Goal: Information Seeking & Learning: Learn about a topic

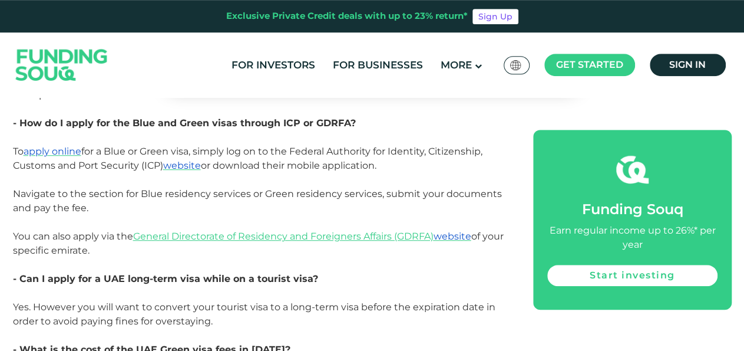
scroll to position [2622, 0]
click at [311, 231] on link "General Directorate of Residency and Foreigners Affairs (GDRFA) website" at bounding box center [302, 236] width 338 height 11
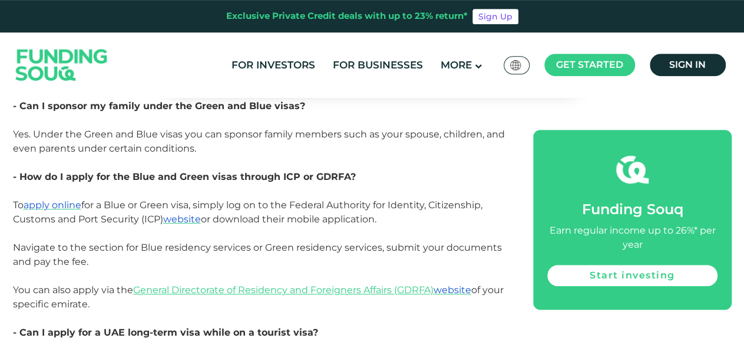
scroll to position [2541, 0]
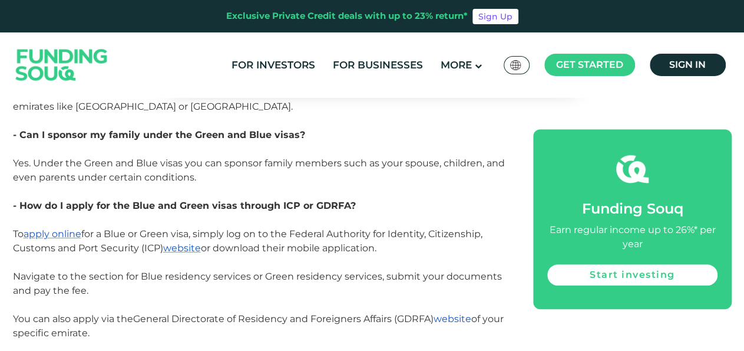
click at [300, 313] on link "General Directorate of Residency and Foreigners Affairs (GDRFA) website" at bounding box center [302, 318] width 338 height 11
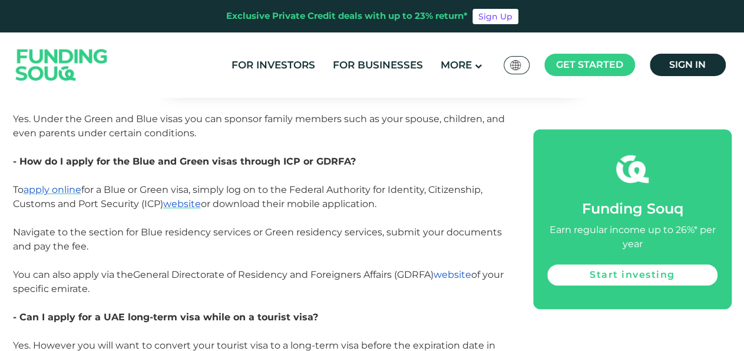
scroll to position [2587, 0]
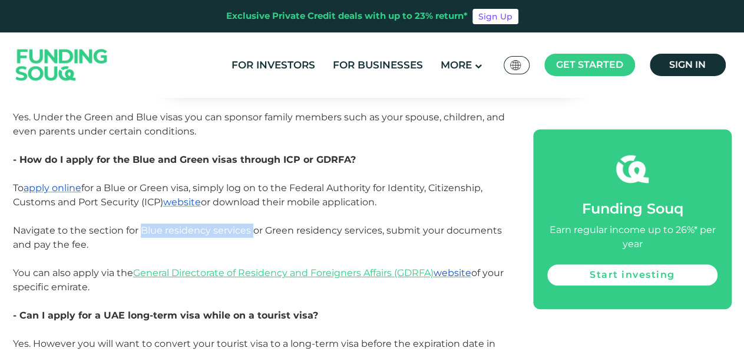
drag, startPoint x: 141, startPoint y: 158, endPoint x: 251, endPoint y: 164, distance: 110.4
click at [251, 182] on span "To apply online for a Blue or Green visa, simply log on to the Federal Authorit…" at bounding box center [257, 216] width 489 height 68
copy span "Blue residency services"
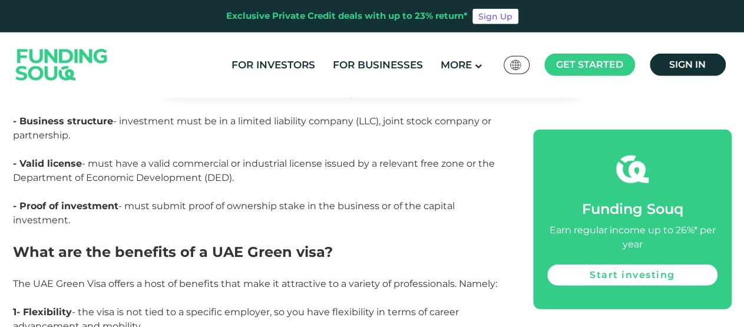
scroll to position [2851, 0]
